Goal: Transaction & Acquisition: Purchase product/service

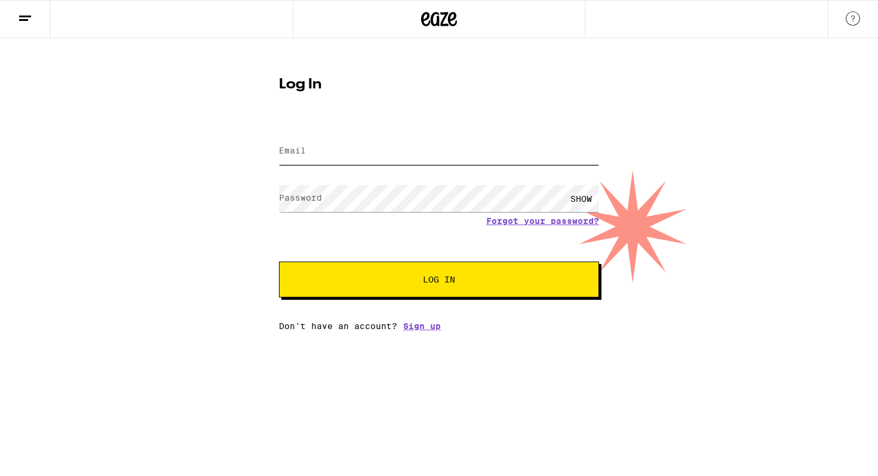
type input "[EMAIL_ADDRESS][DOMAIN_NAME]"
click at [437, 284] on span "Log In" at bounding box center [439, 279] width 32 height 8
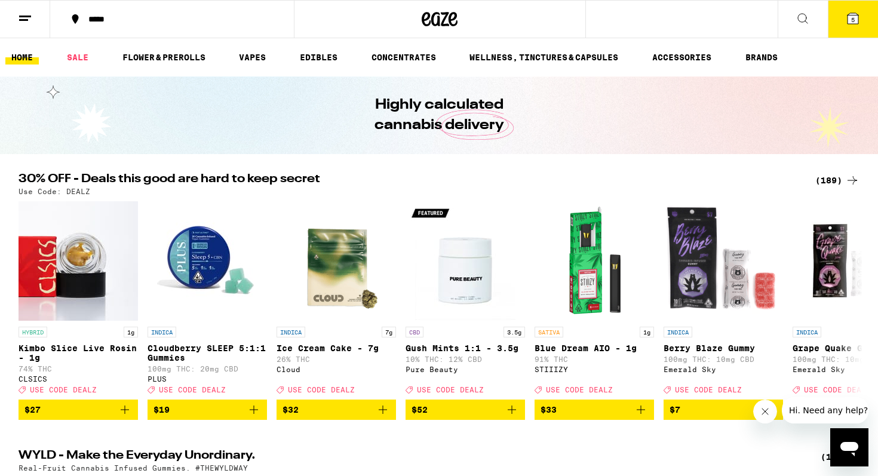
click at [803, 16] on icon at bounding box center [803, 18] width 14 height 14
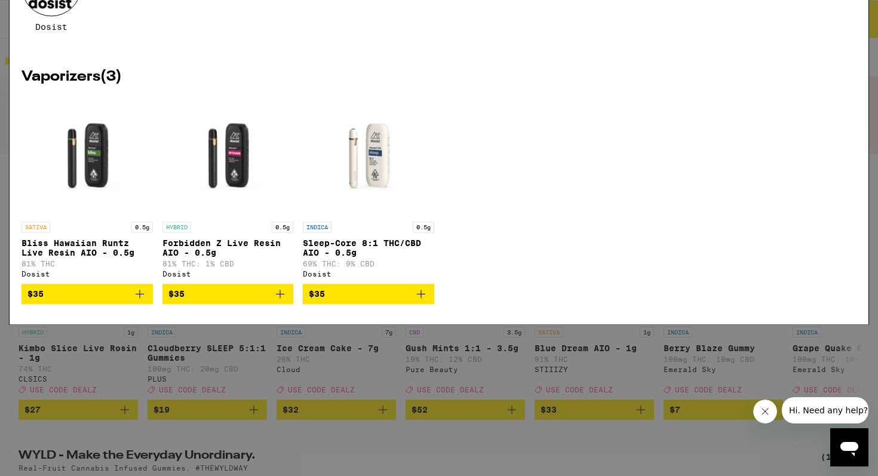
type input "dosist"
click at [54, 139] on div at bounding box center [52, 138] width 60 height 60
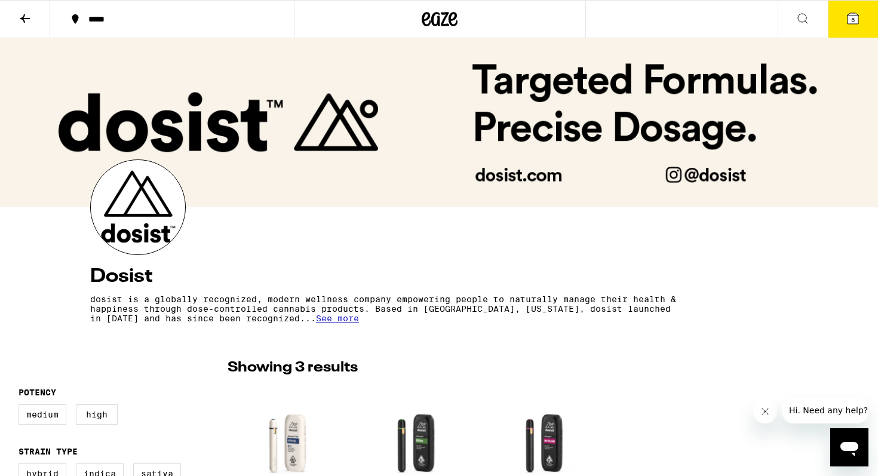
click at [27, 20] on icon at bounding box center [25, 18] width 14 height 14
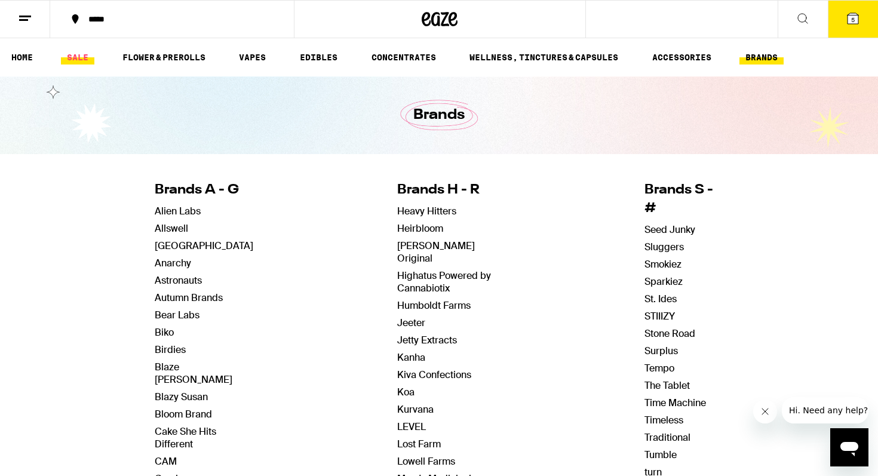
click at [81, 57] on link "SALE" at bounding box center [77, 57] width 33 height 14
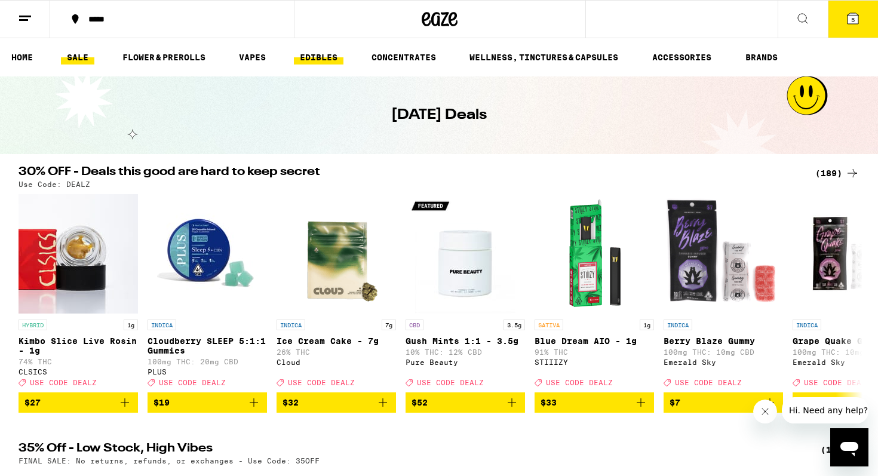
click at [325, 57] on link "EDIBLES" at bounding box center [319, 57] width 50 height 14
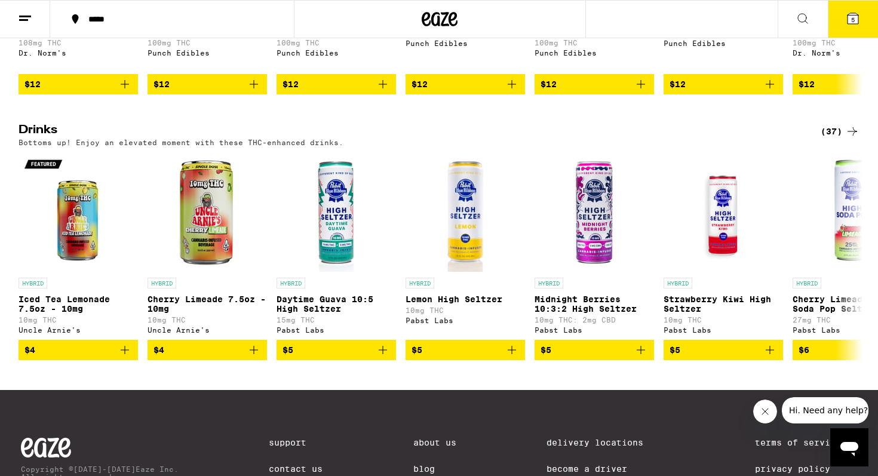
scroll to position [718, 0]
